Goal: Find contact information: Find contact information

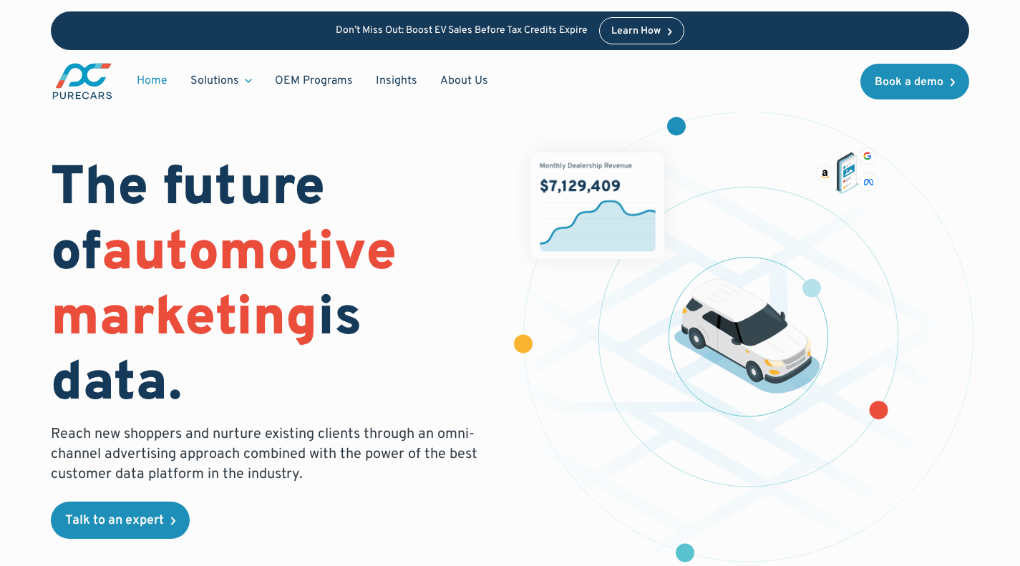
drag, startPoint x: 0, startPoint y: 0, endPoint x: 448, endPoint y: 79, distance: 454.9
click at [448, 79] on link "About Us" at bounding box center [464, 80] width 71 height 27
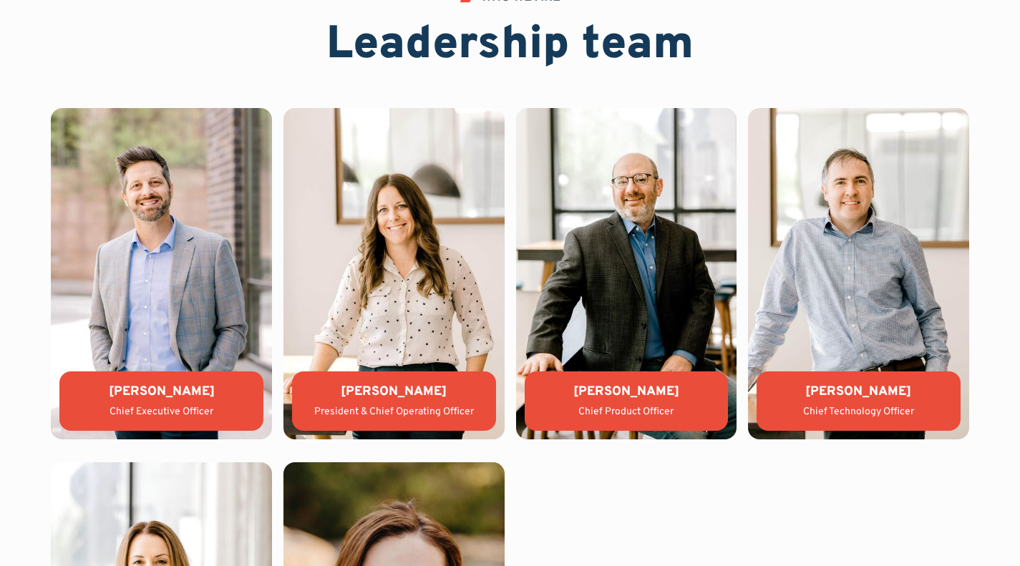
scroll to position [2973, 0]
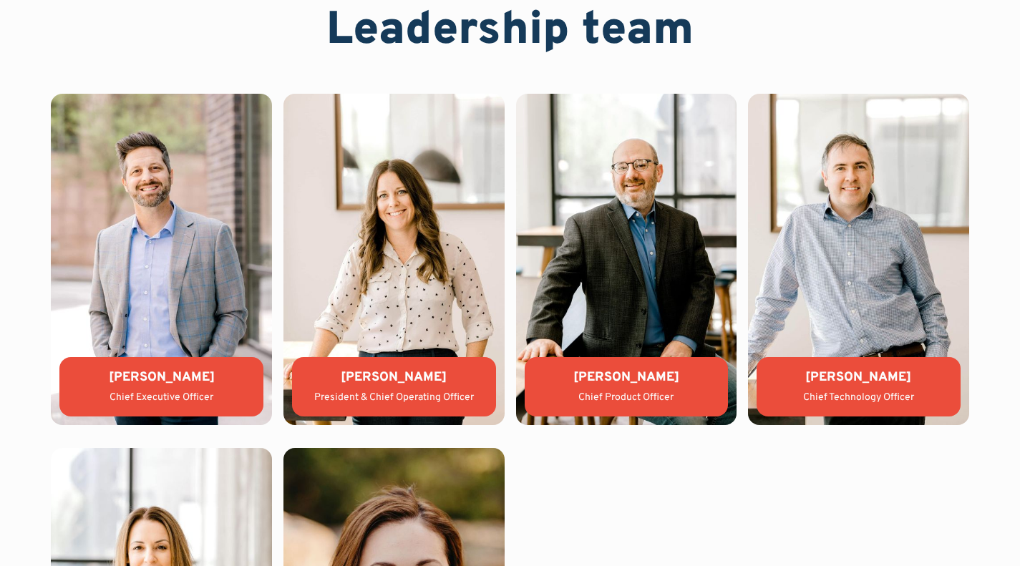
drag, startPoint x: 449, startPoint y: 374, endPoint x: 337, endPoint y: 377, distance: 111.6
click at [337, 377] on div "[PERSON_NAME]" at bounding box center [393, 377] width 181 height 18
copy div "[PERSON_NAME]"
drag, startPoint x: 472, startPoint y: 393, endPoint x: 311, endPoint y: 396, distance: 161.0
click at [311, 396] on div "President & Chief Operating Officer" at bounding box center [393, 398] width 181 height 14
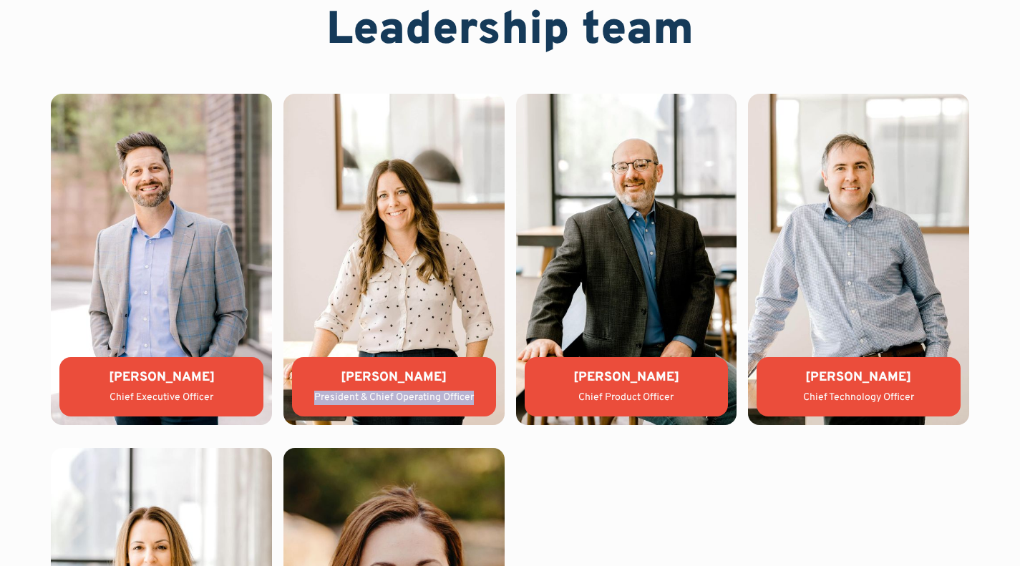
copy div "President & Chief Operating Officer"
drag, startPoint x: 674, startPoint y: 374, endPoint x: 567, endPoint y: 374, distance: 106.6
click at [566, 374] on div "[PERSON_NAME]" at bounding box center [626, 377] width 181 height 18
copy div "[PERSON_NAME]"
drag, startPoint x: 679, startPoint y: 392, endPoint x: 580, endPoint y: 401, distance: 99.8
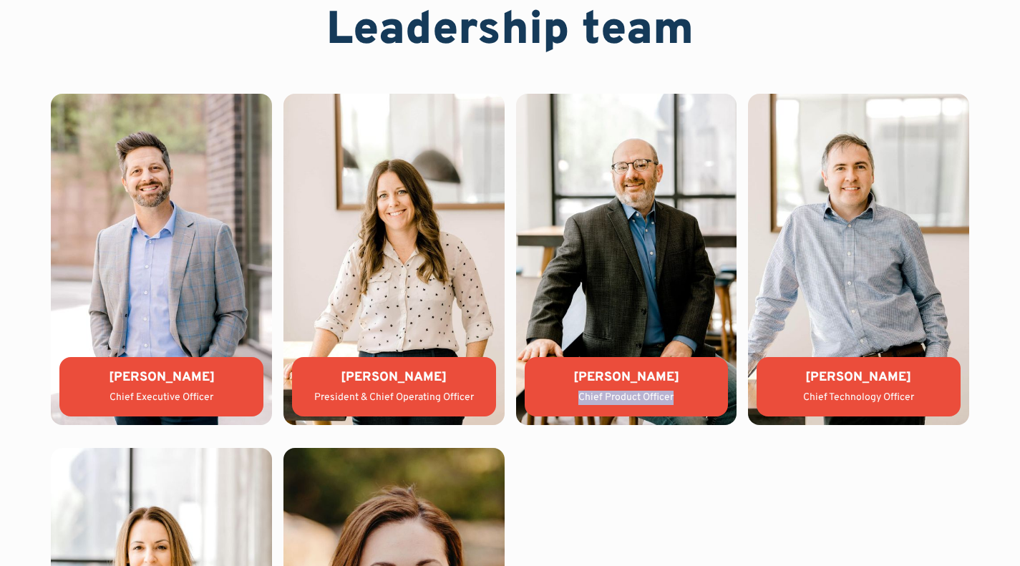
click at [580, 401] on div "Chief Product Officer" at bounding box center [626, 398] width 181 height 14
copy div "Chief Product Officer"
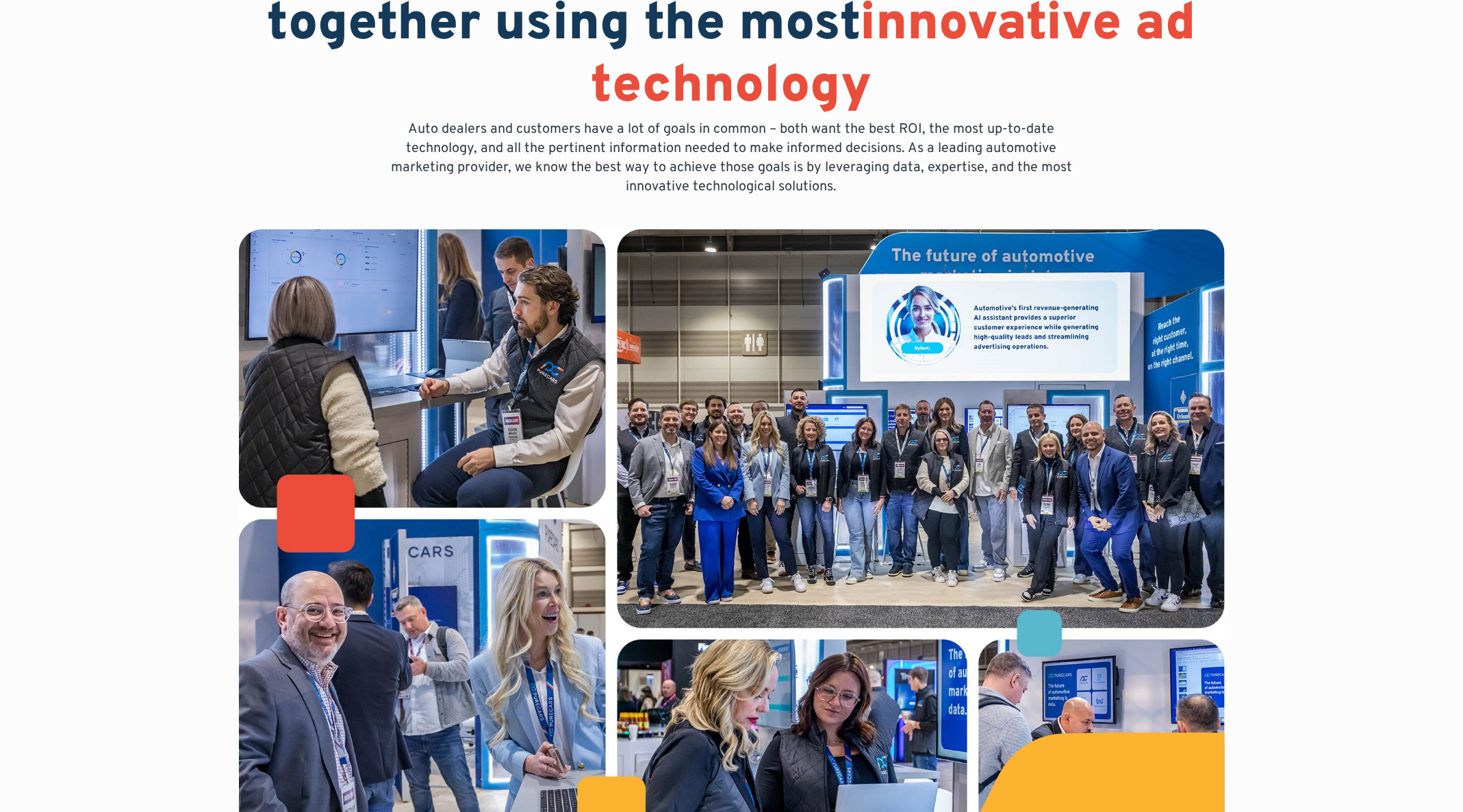
scroll to position [0, 0]
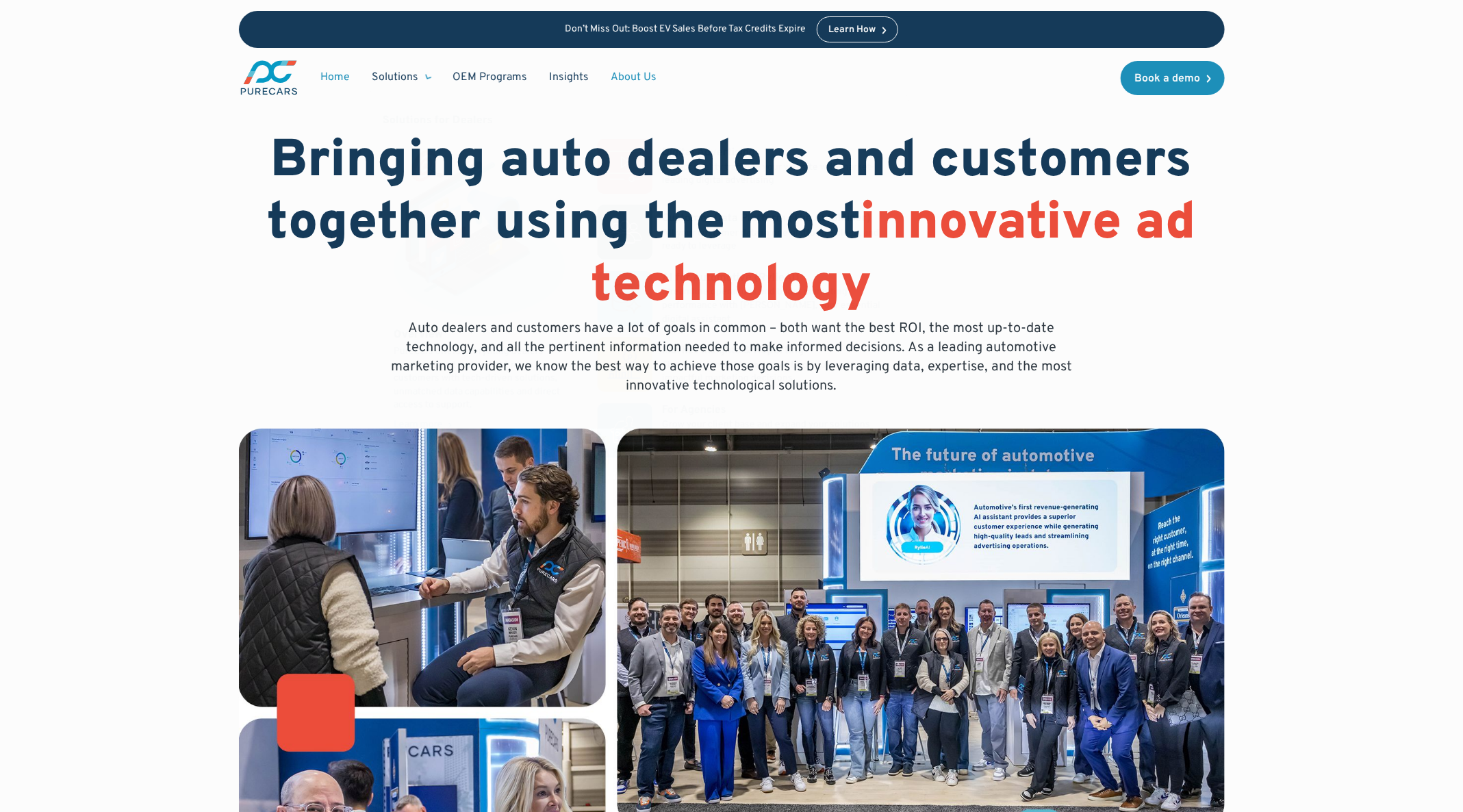
click at [343, 80] on link "Home" at bounding box center [336, 77] width 52 height 26
